Goal: Navigation & Orientation: Understand site structure

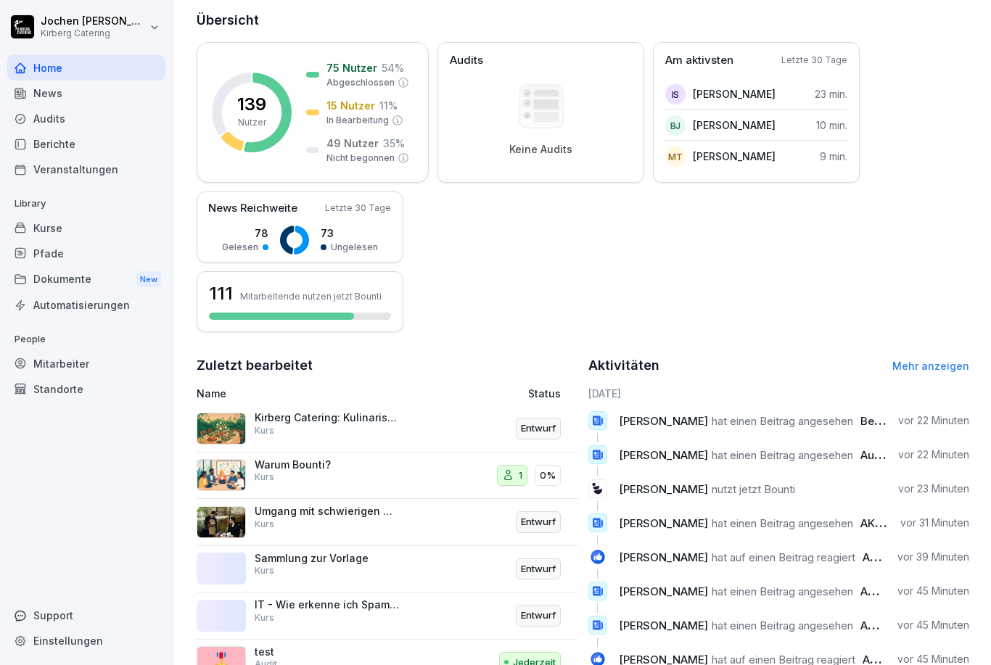
scroll to position [172, 0]
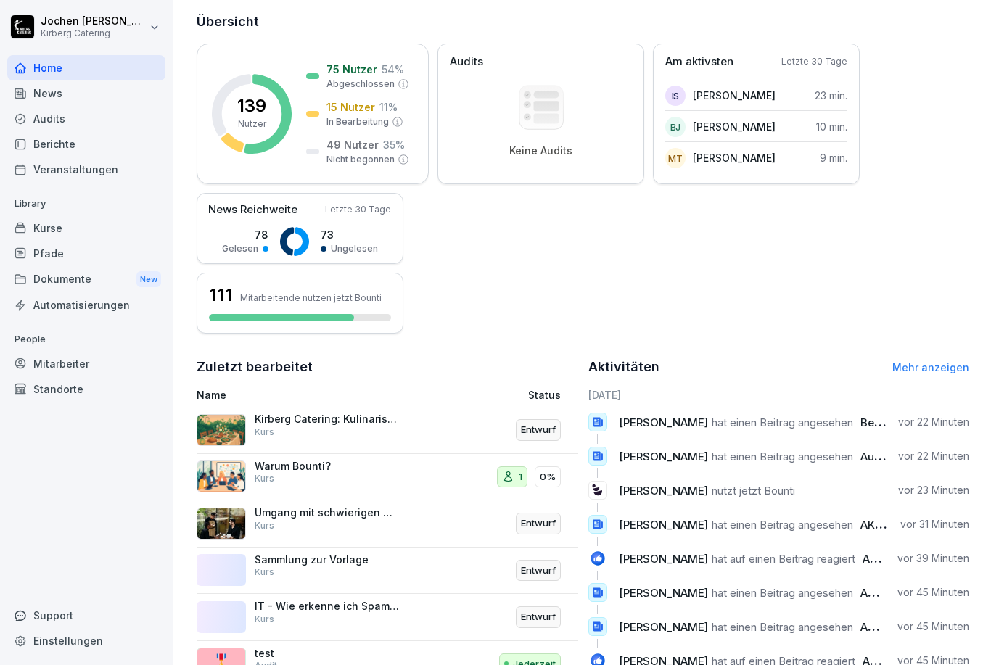
click at [57, 278] on div "Dokumente New" at bounding box center [86, 279] width 158 height 27
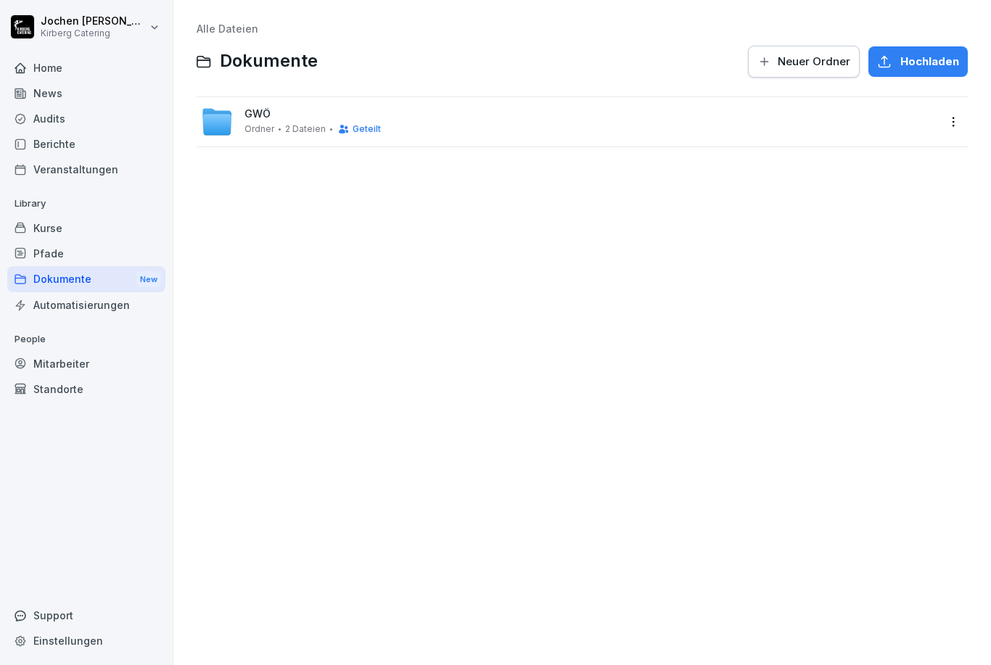
click at [17, 67] on icon at bounding box center [20, 67] width 10 height 9
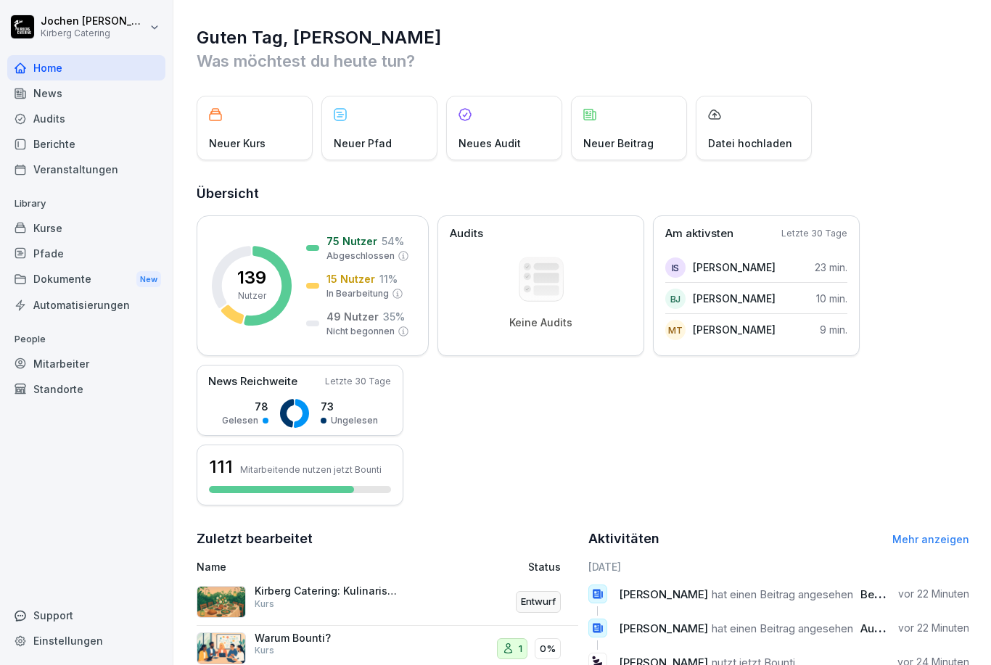
click at [22, 90] on icon at bounding box center [20, 92] width 10 height 9
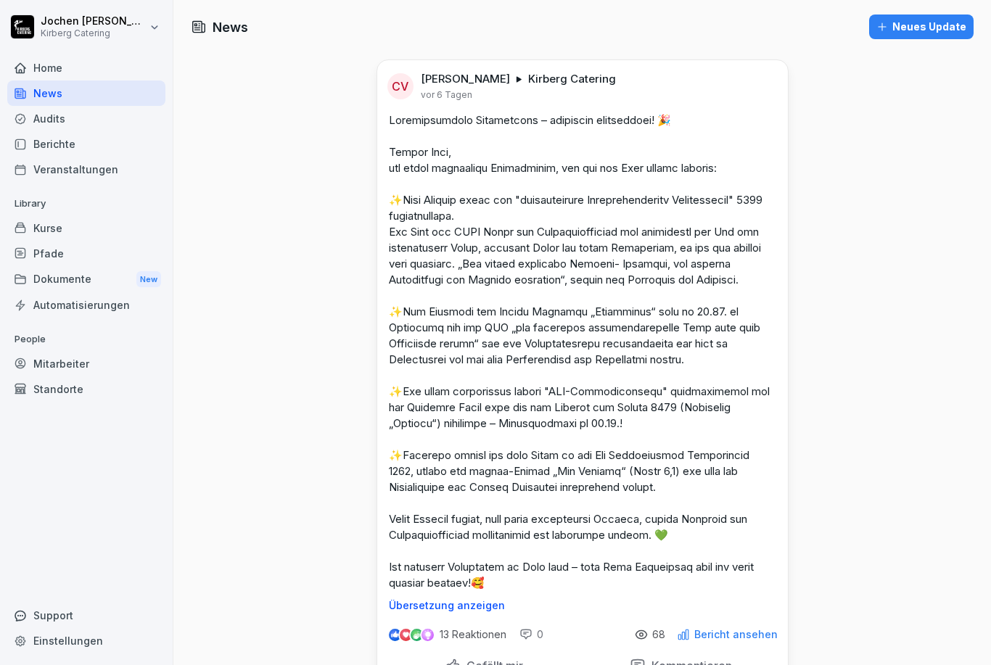
click at [30, 120] on div "Audits" at bounding box center [86, 118] width 158 height 25
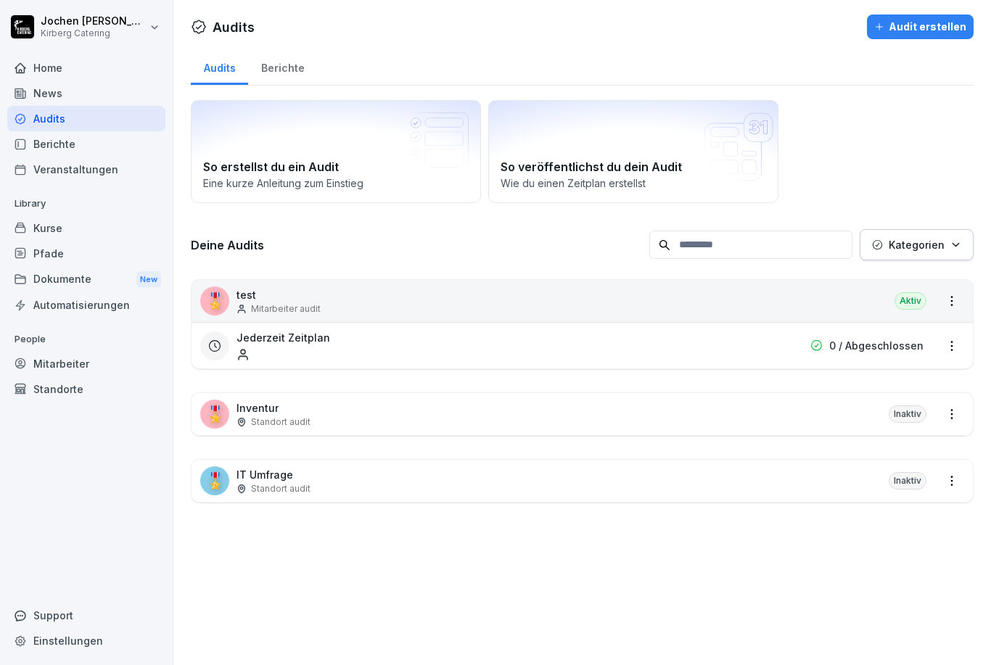
click at [38, 150] on div "Berichte" at bounding box center [86, 143] width 158 height 25
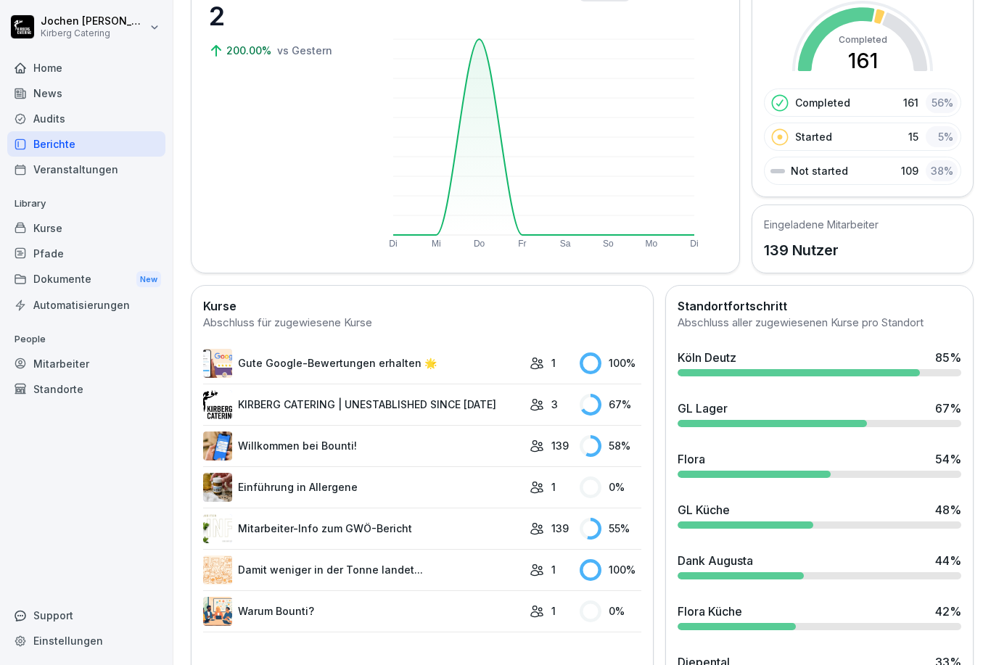
scroll to position [134, 0]
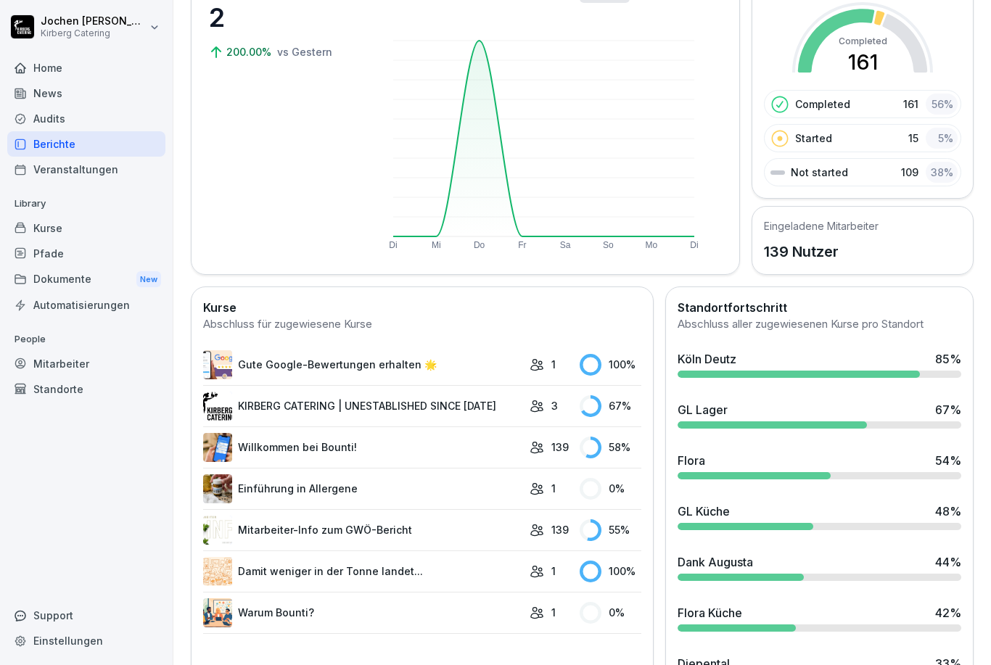
click at [41, 365] on div "Mitarbeiter" at bounding box center [86, 363] width 158 height 25
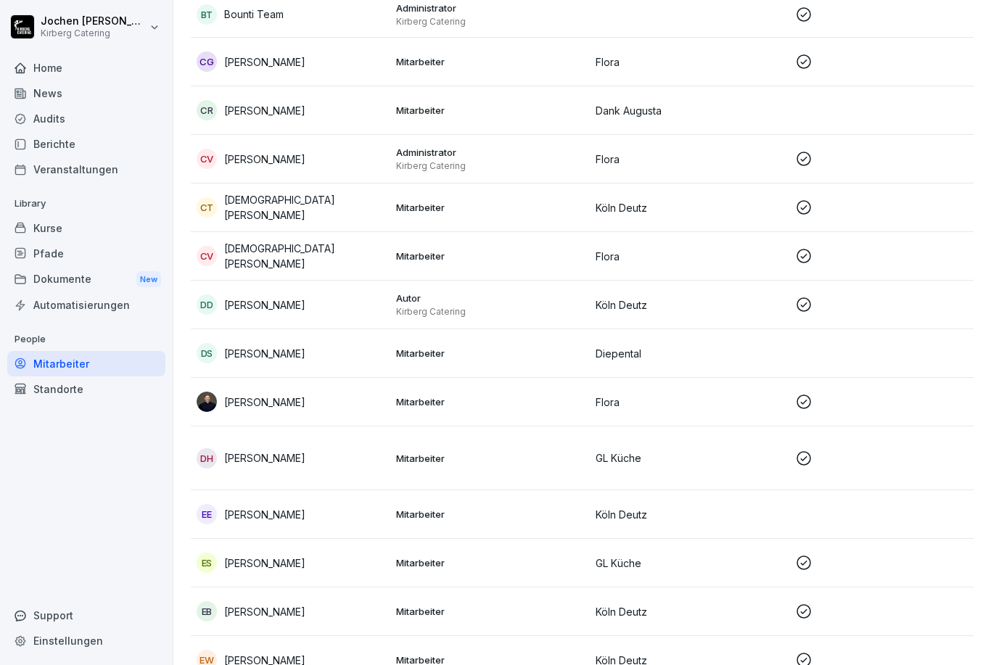
scroll to position [888, 0]
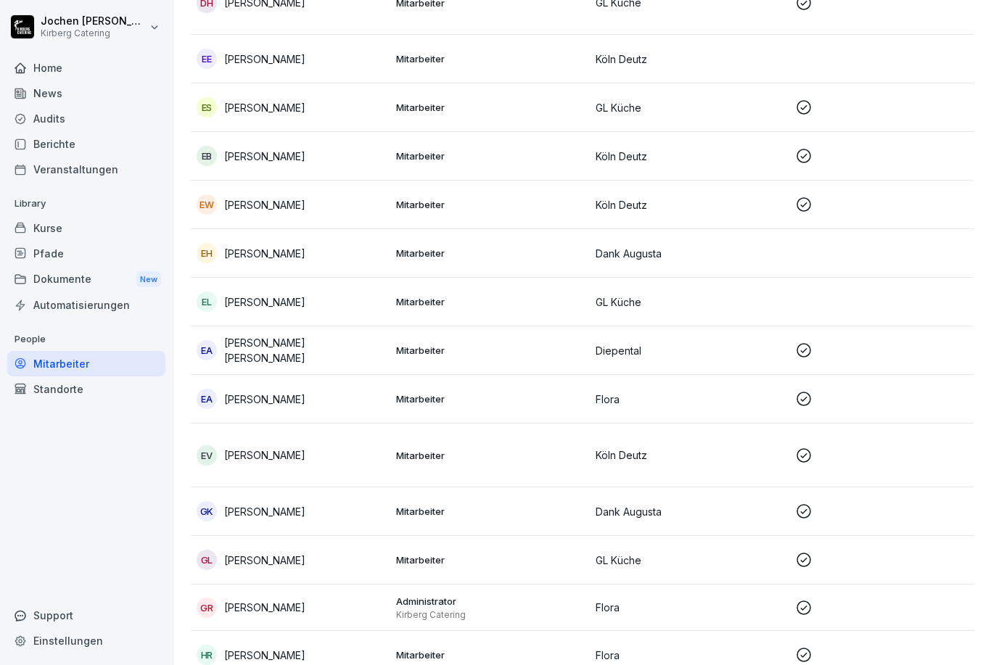
click at [938, 599] on p at bounding box center [889, 607] width 188 height 17
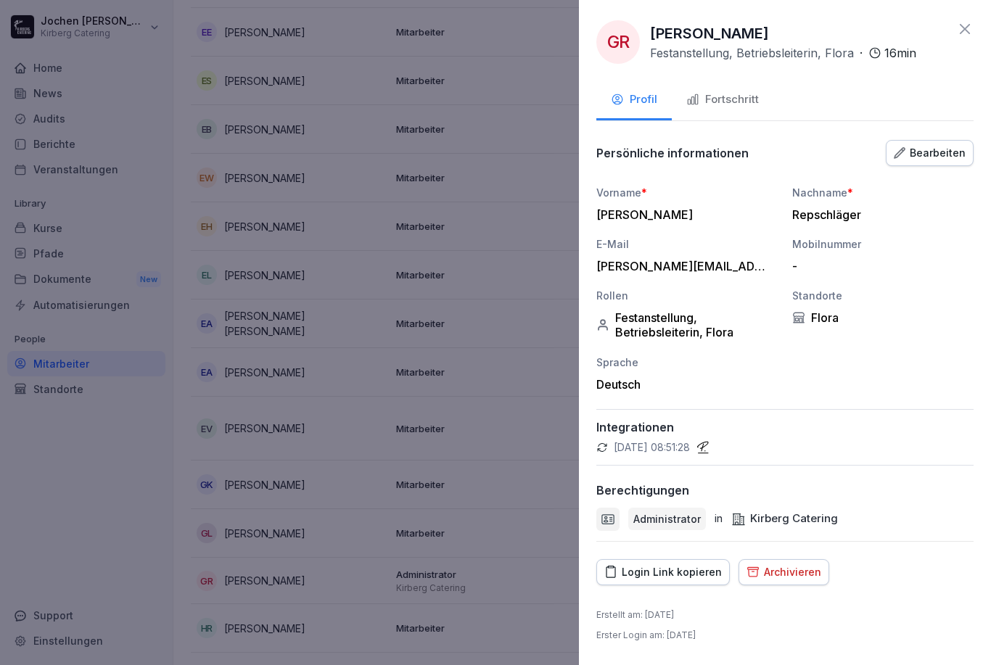
click at [118, 498] on div at bounding box center [495, 332] width 991 height 665
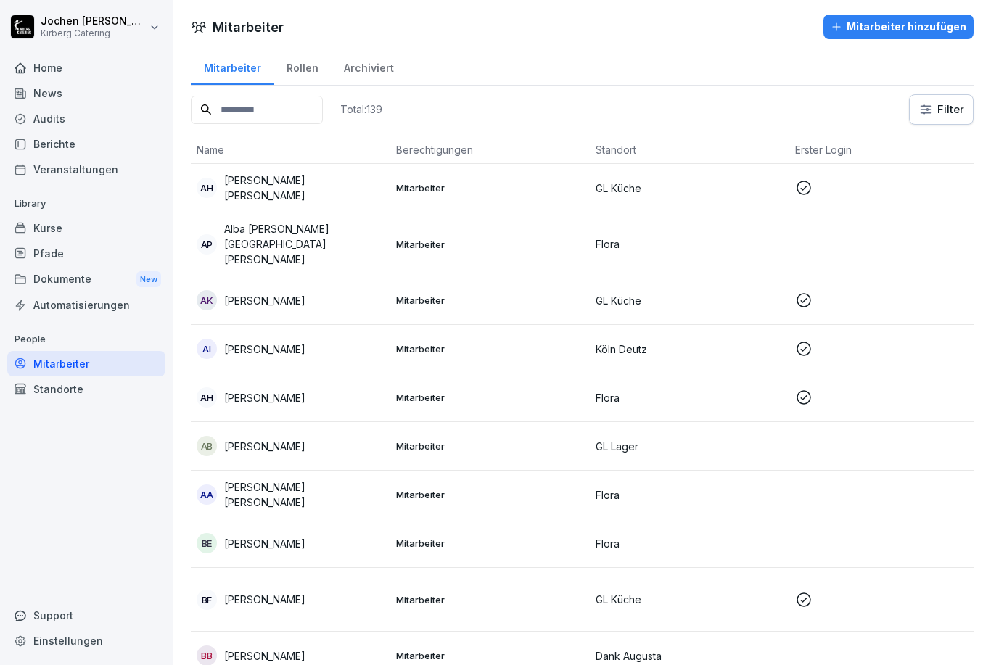
scroll to position [0, 0]
click at [228, 114] on input at bounding box center [257, 110] width 132 height 28
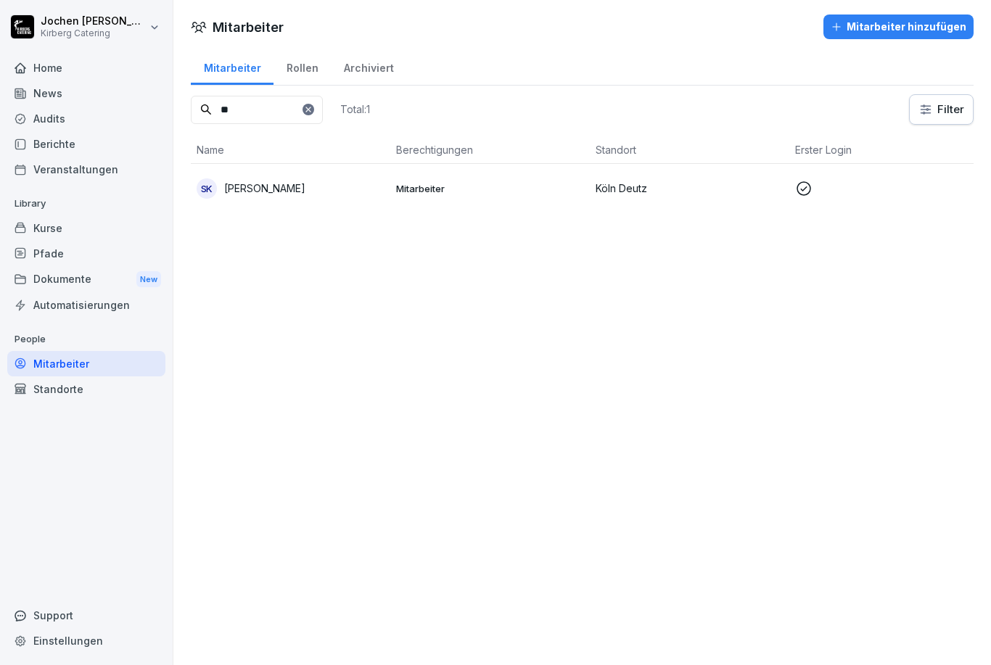
type input "*"
type input "***"
click at [244, 185] on p "Jihan Askar" at bounding box center [264, 188] width 81 height 15
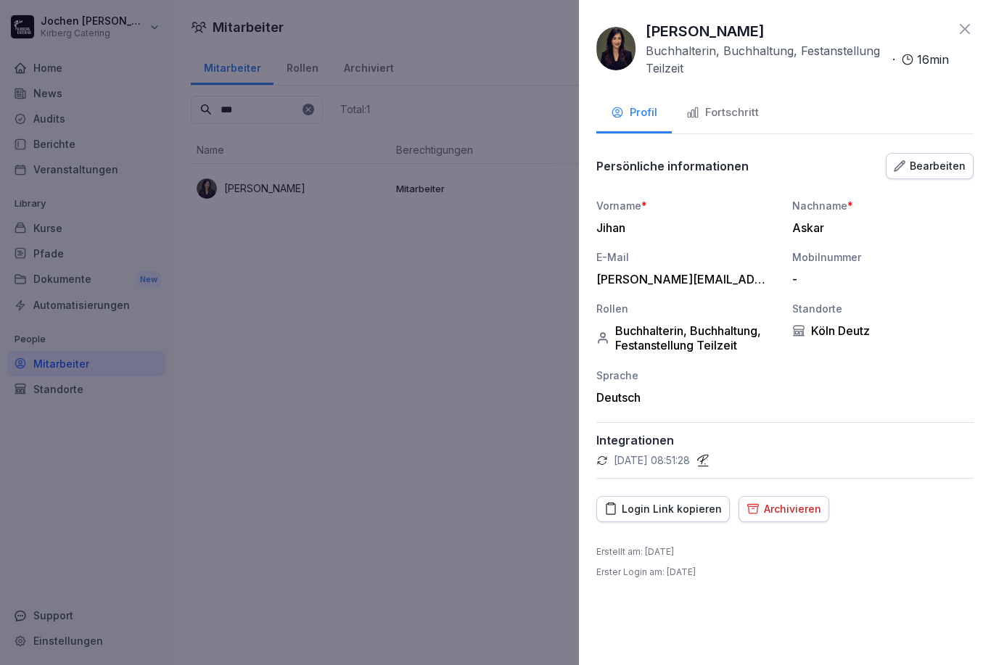
click at [730, 117] on div "Fortschritt" at bounding box center [722, 112] width 73 height 17
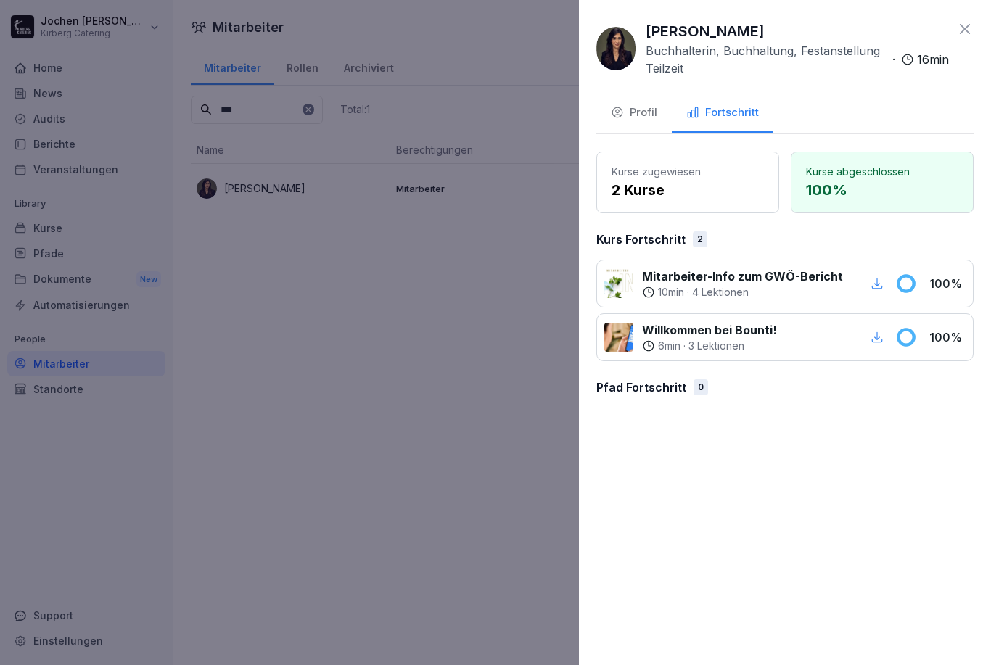
click at [626, 110] on div "Profil" at bounding box center [634, 112] width 46 height 17
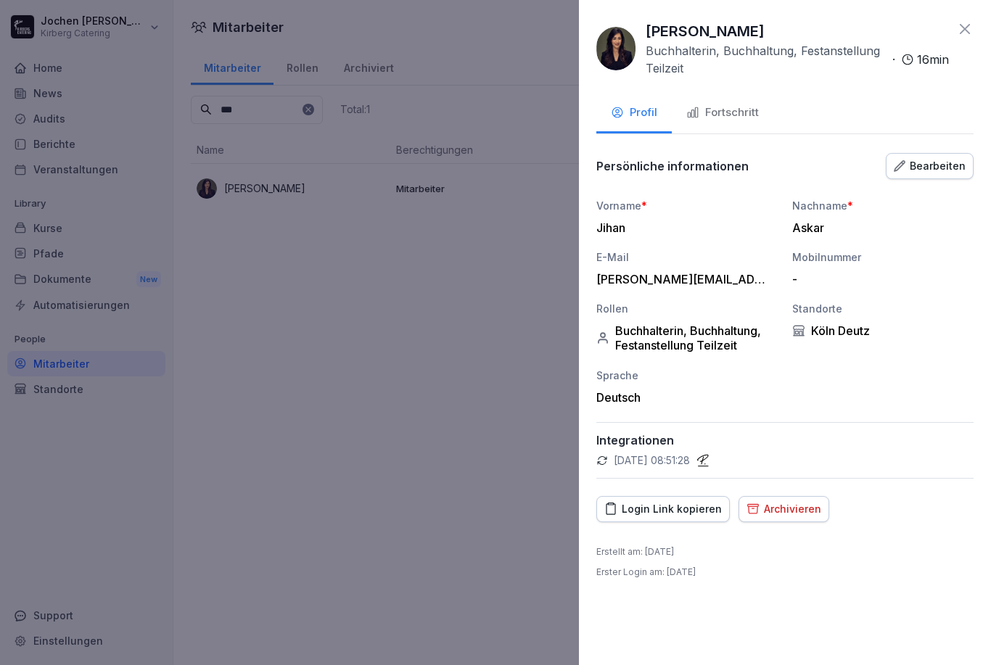
click at [967, 25] on icon at bounding box center [964, 29] width 10 height 10
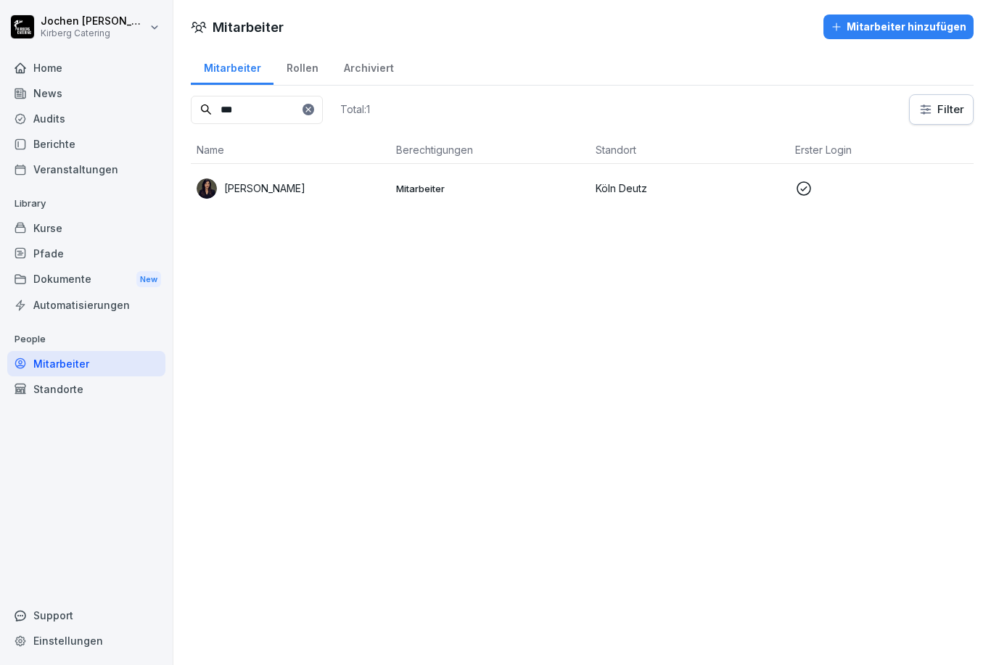
click at [323, 120] on input "***" at bounding box center [257, 110] width 132 height 28
click at [323, 110] on input "***" at bounding box center [257, 110] width 132 height 28
click at [313, 110] on icon at bounding box center [308, 109] width 9 height 9
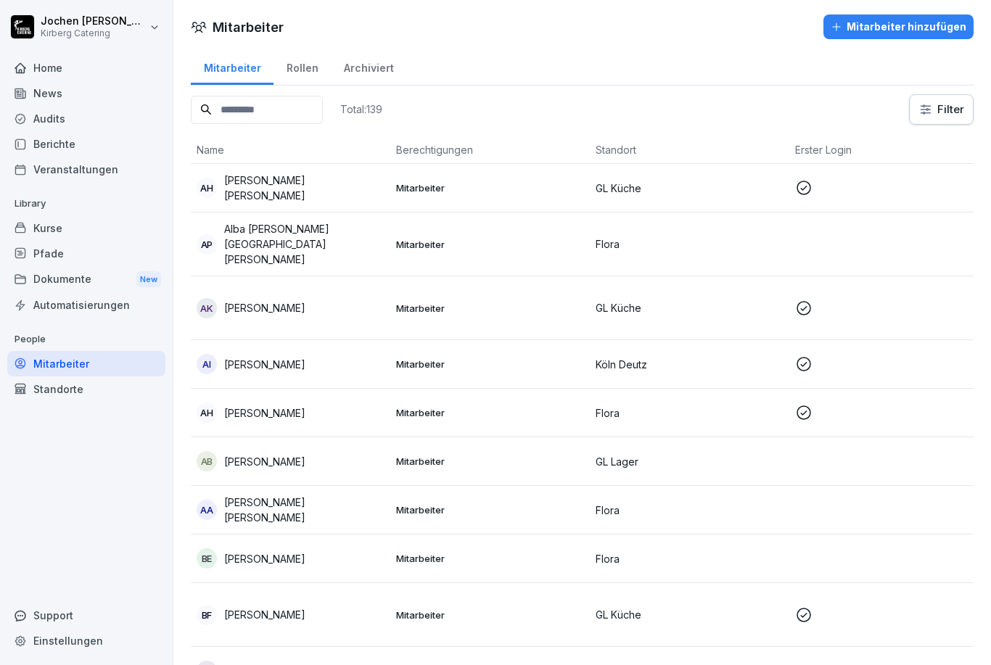
click at [239, 112] on input at bounding box center [257, 110] width 132 height 28
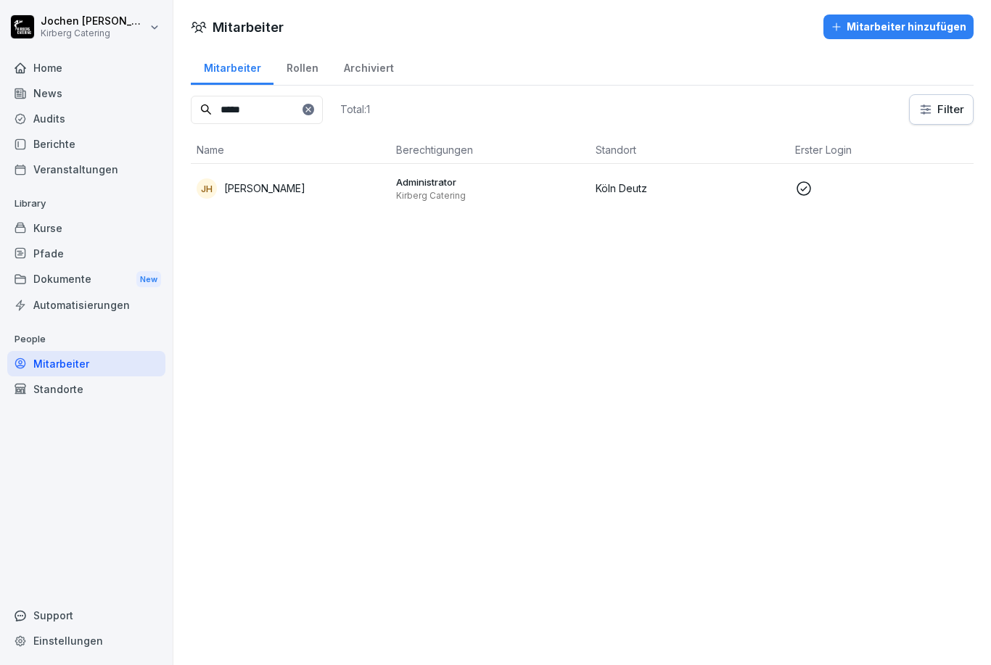
type input "*****"
click at [271, 181] on p "Jochen Hackmann" at bounding box center [264, 188] width 81 height 15
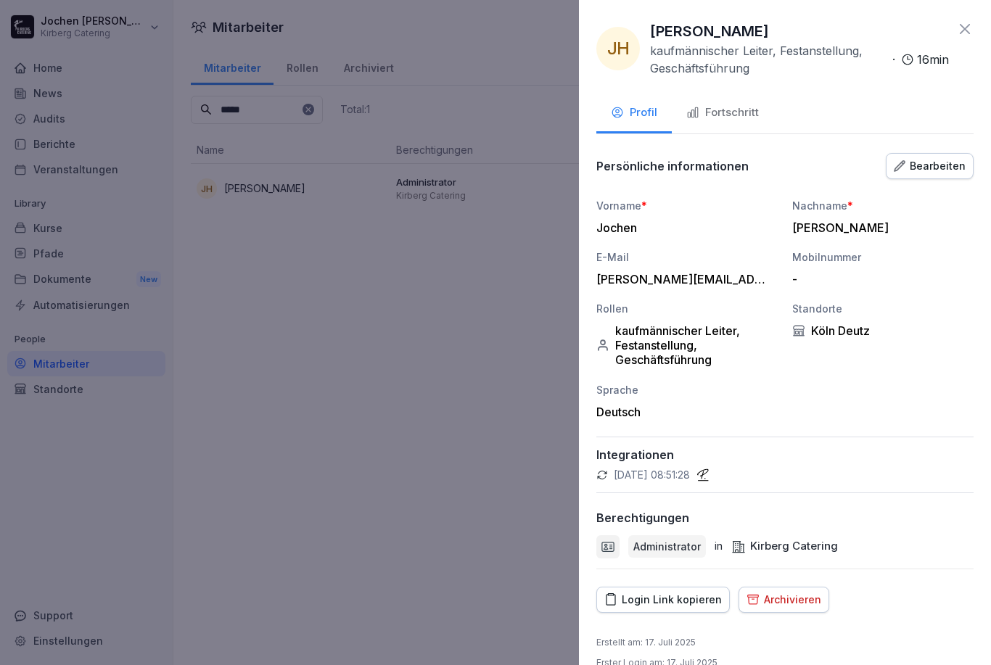
click at [723, 110] on div "Fortschritt" at bounding box center [722, 112] width 73 height 17
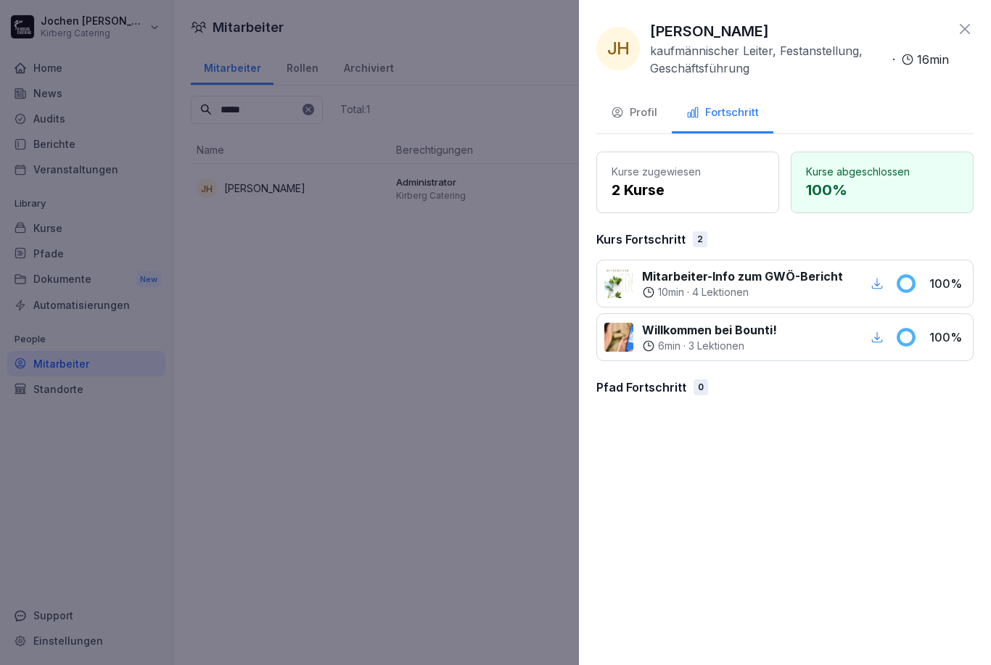
click at [913, 181] on p "100 %" at bounding box center [882, 190] width 152 height 22
click at [641, 116] on div "Profil" at bounding box center [634, 112] width 46 height 17
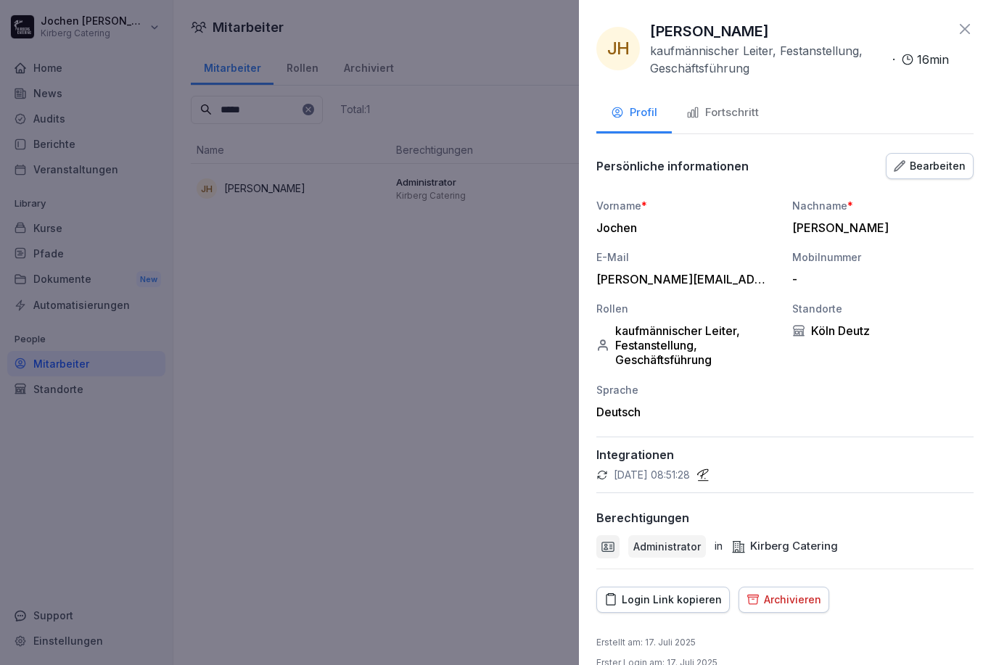
click at [957, 33] on icon at bounding box center [964, 28] width 17 height 17
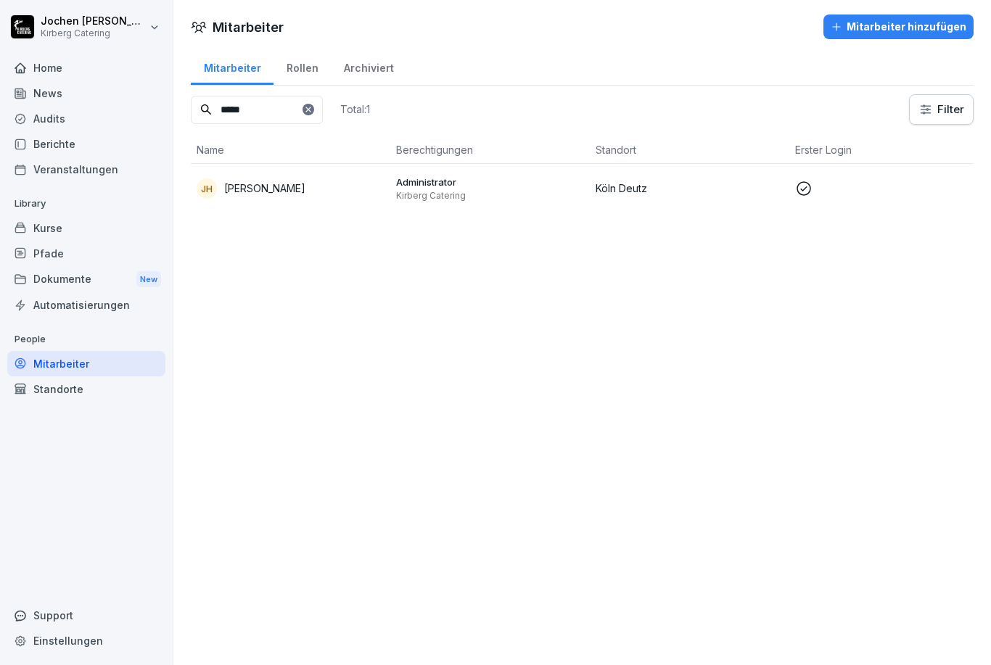
click at [313, 110] on icon at bounding box center [308, 109] width 9 height 9
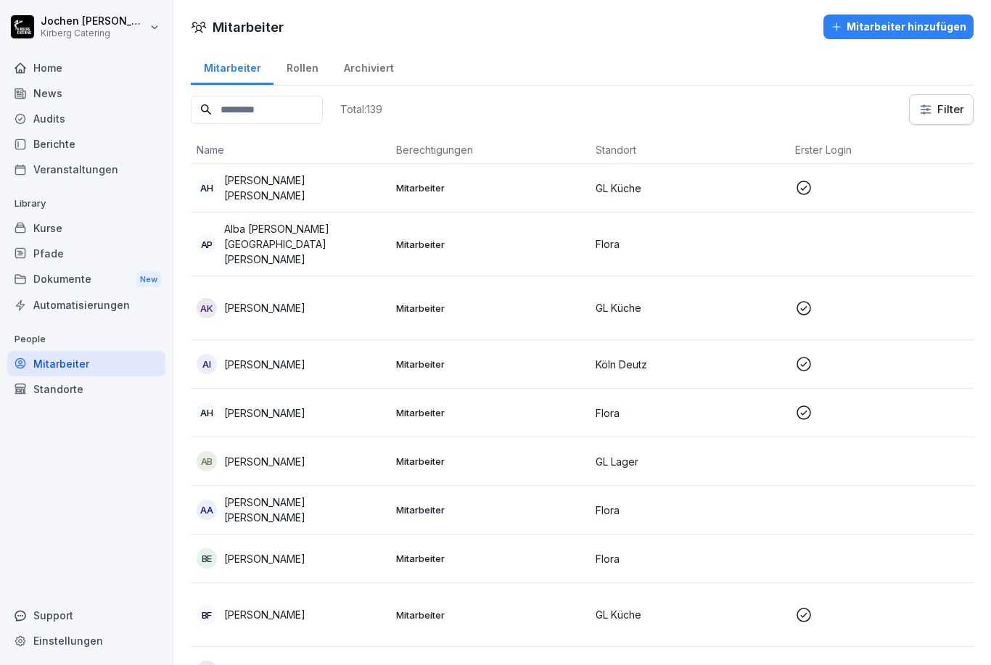
click at [302, 60] on div "Rollen" at bounding box center [301, 66] width 57 height 37
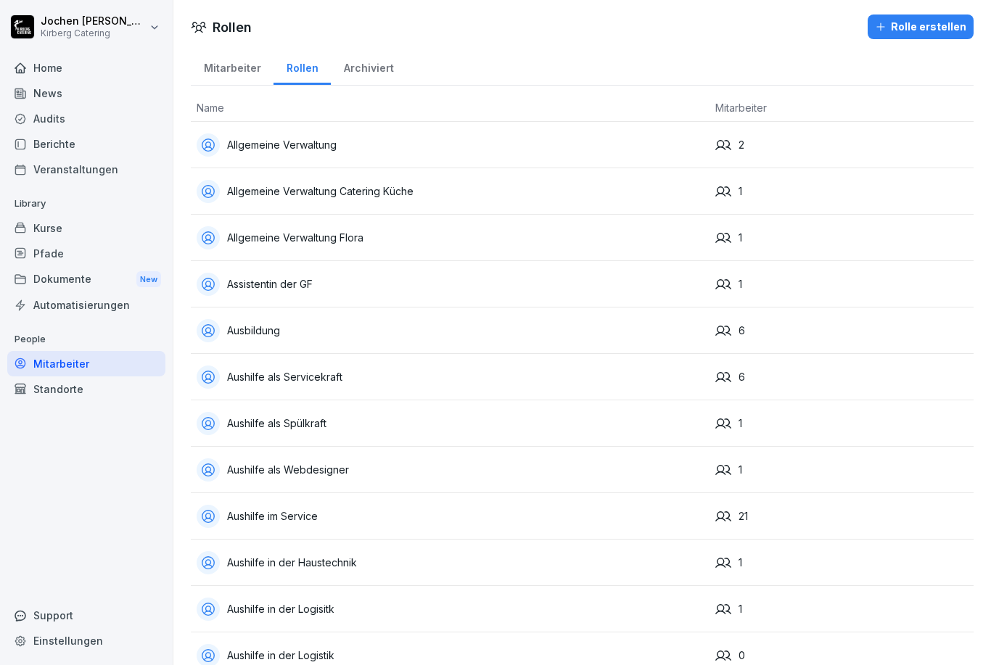
click at [286, 146] on div "Allgemeine Verwaltung" at bounding box center [450, 144] width 507 height 23
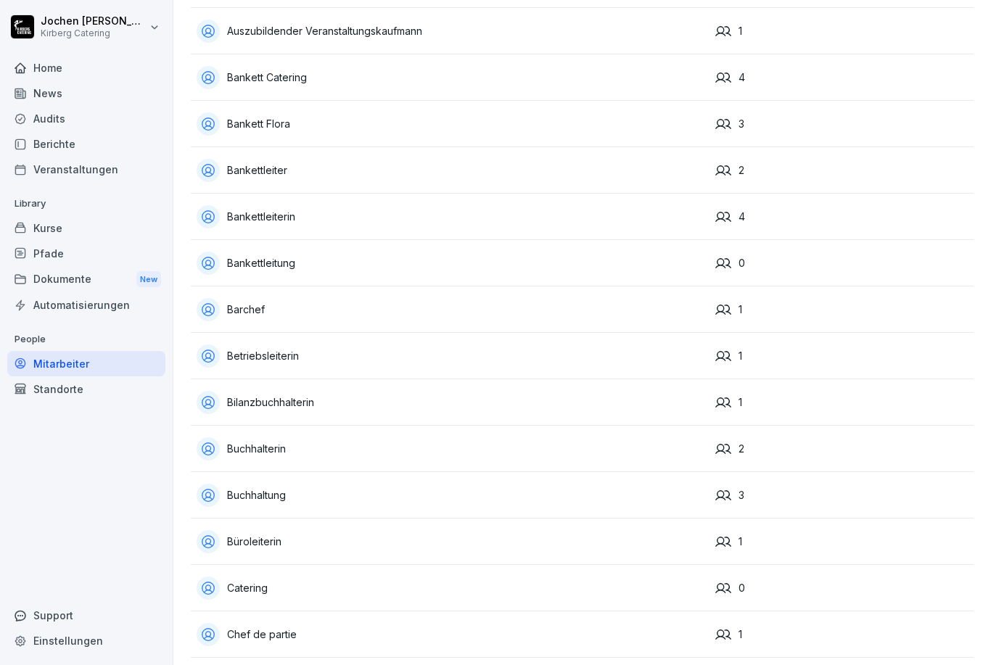
scroll to position [1028, 0]
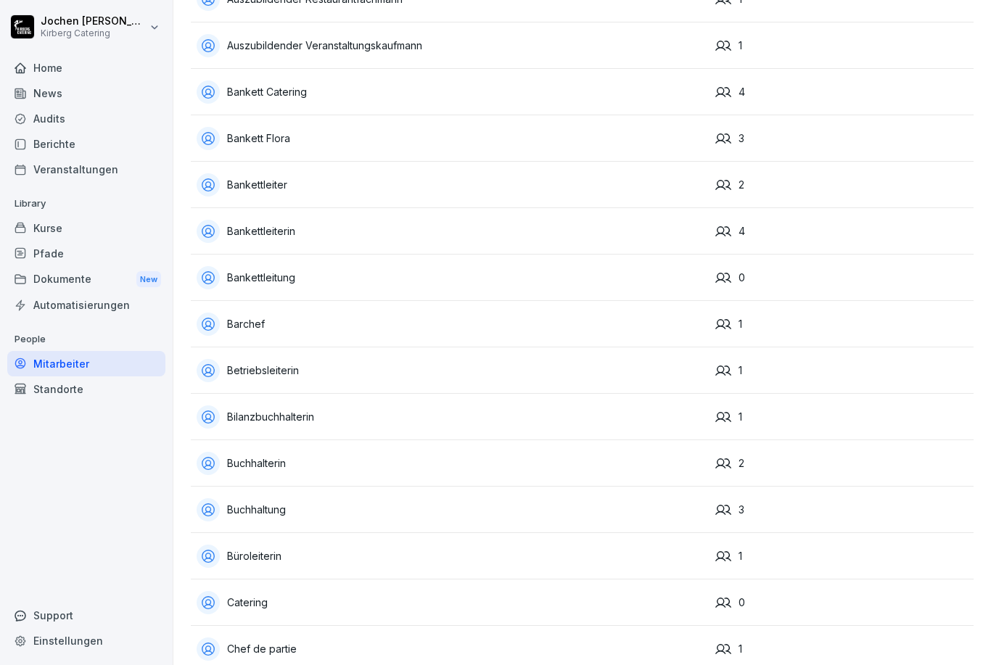
click at [265, 419] on div "Bilanzbuchhalterin" at bounding box center [450, 416] width 507 height 23
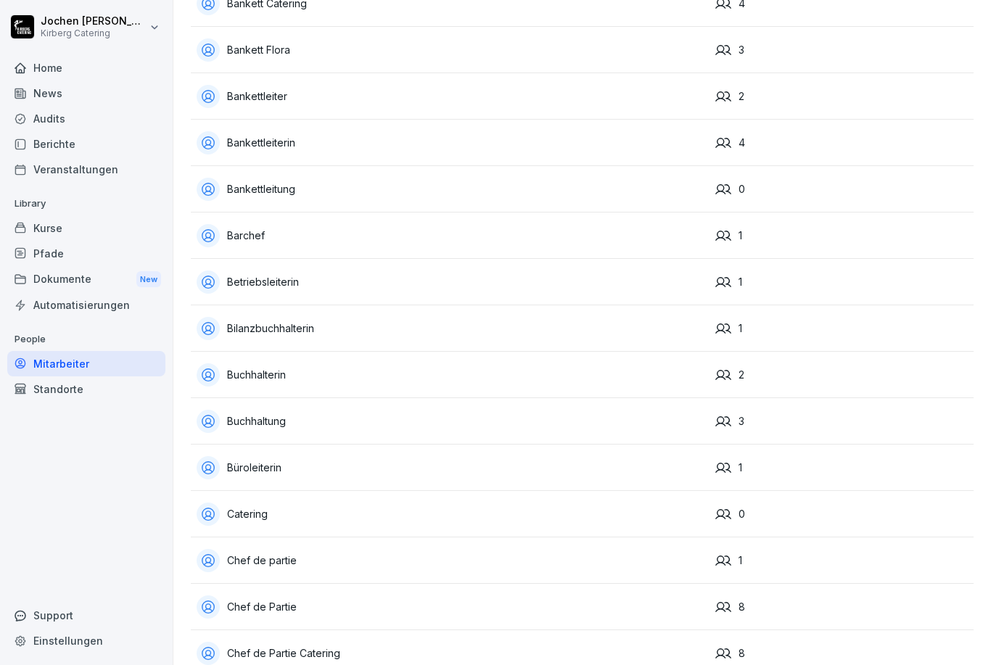
scroll to position [1117, 0]
click at [247, 420] on div "Buchhaltung" at bounding box center [450, 420] width 507 height 23
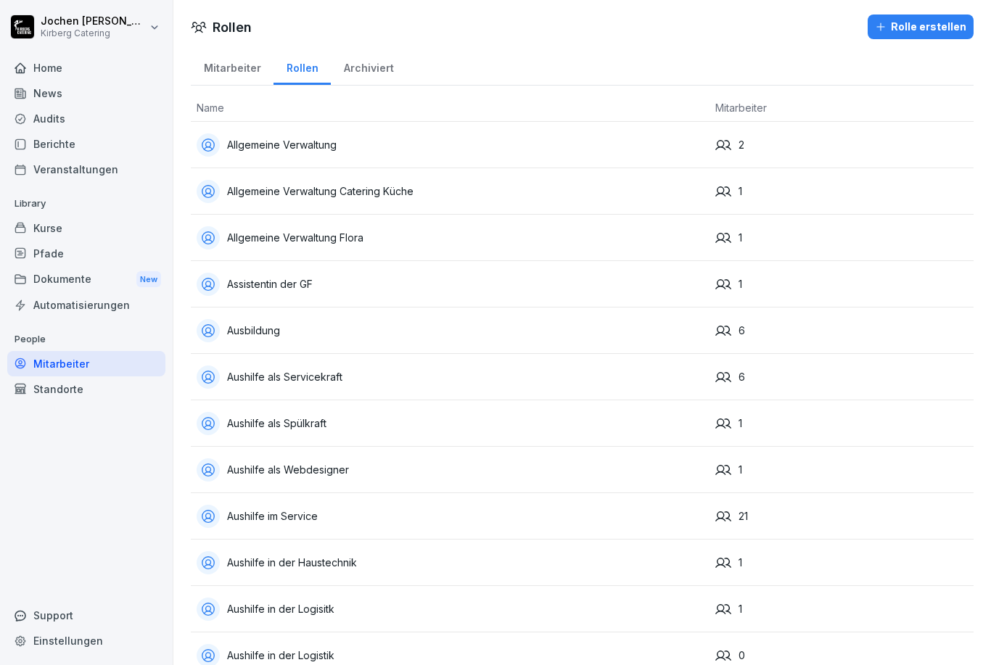
click at [46, 391] on div "Standorte" at bounding box center [86, 388] width 158 height 25
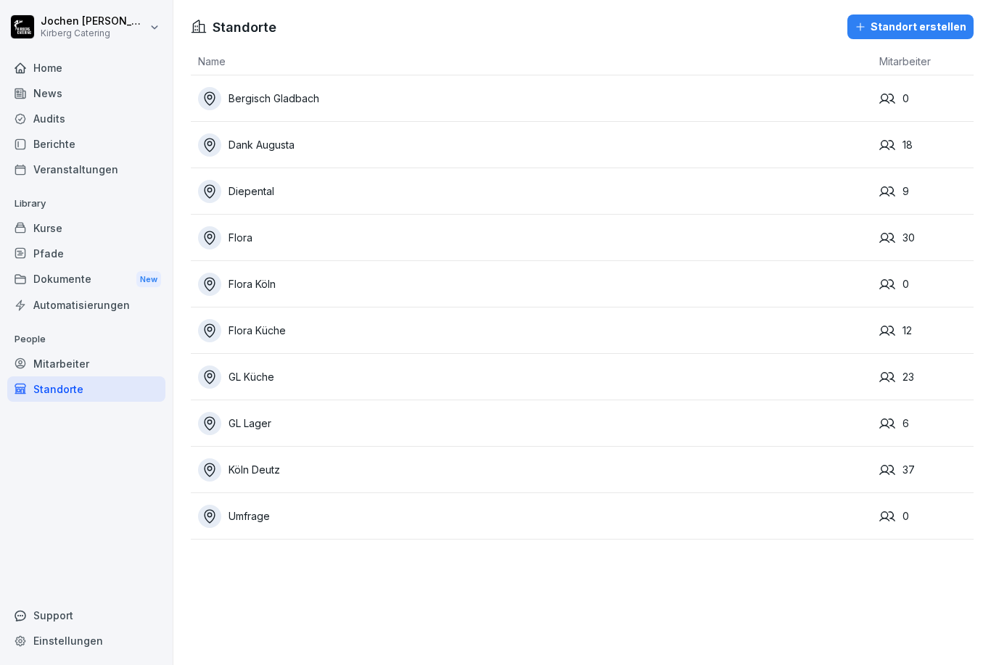
click at [270, 99] on div "Bergisch Gladbach" at bounding box center [535, 98] width 674 height 23
click at [263, 325] on div "Flora Küche" at bounding box center [535, 330] width 674 height 23
click at [249, 365] on div "GL Küche" at bounding box center [535, 376] width 674 height 23
